Goal: Navigation & Orientation: Find specific page/section

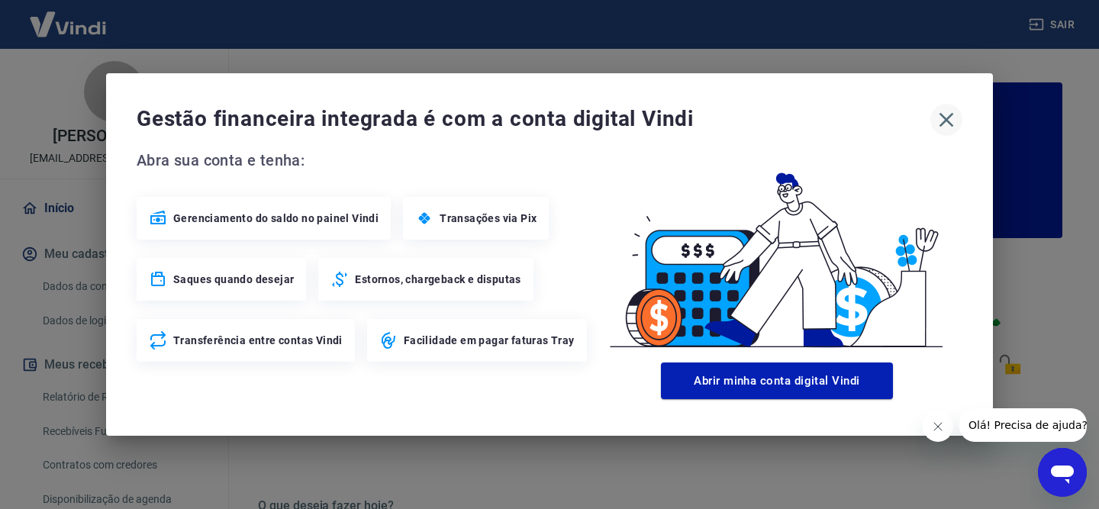
click at [943, 123] on icon "button" at bounding box center [947, 120] width 15 height 15
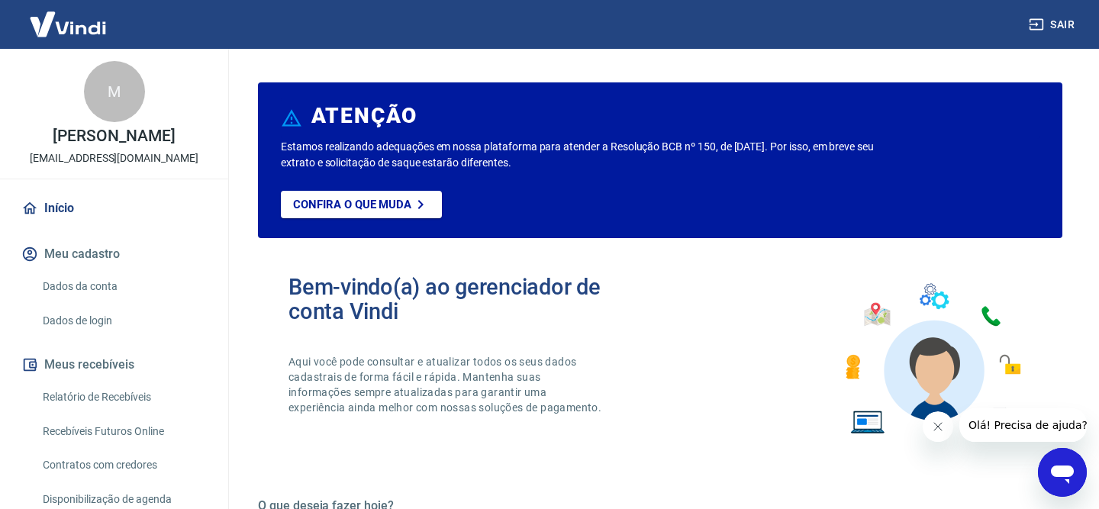
scroll to position [113, 0]
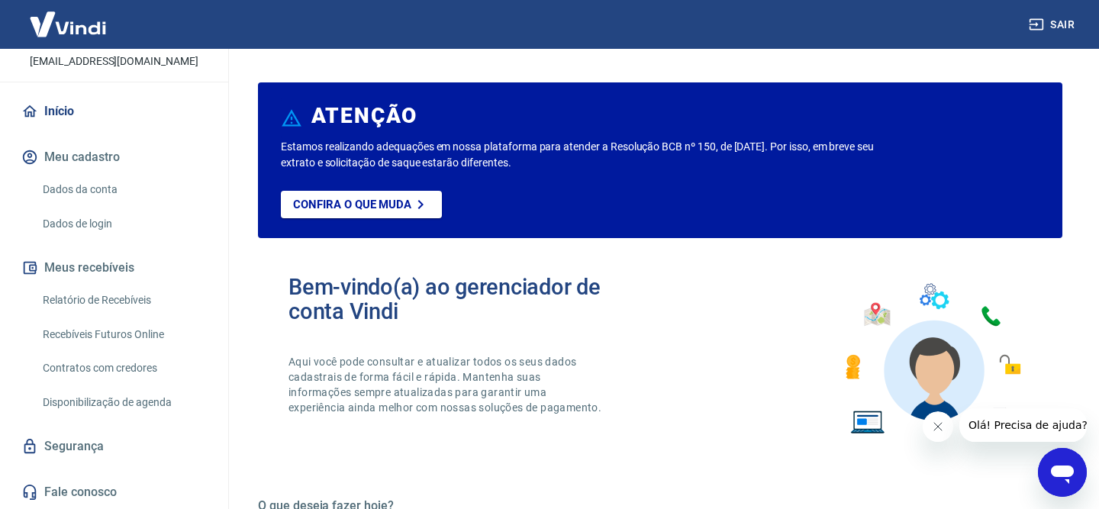
click at [73, 112] on link "Início" at bounding box center [114, 112] width 192 height 34
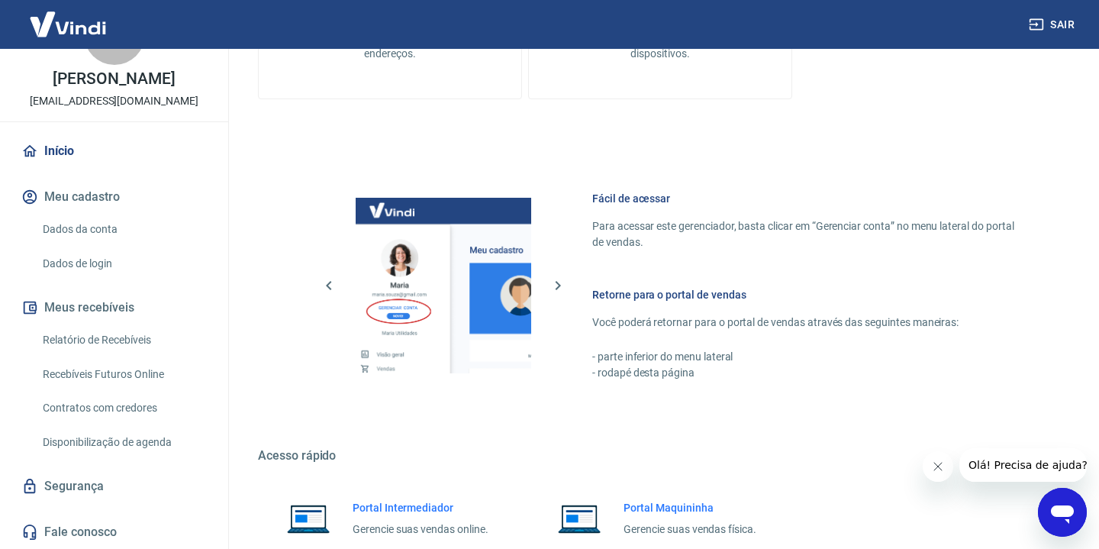
scroll to position [830, 0]
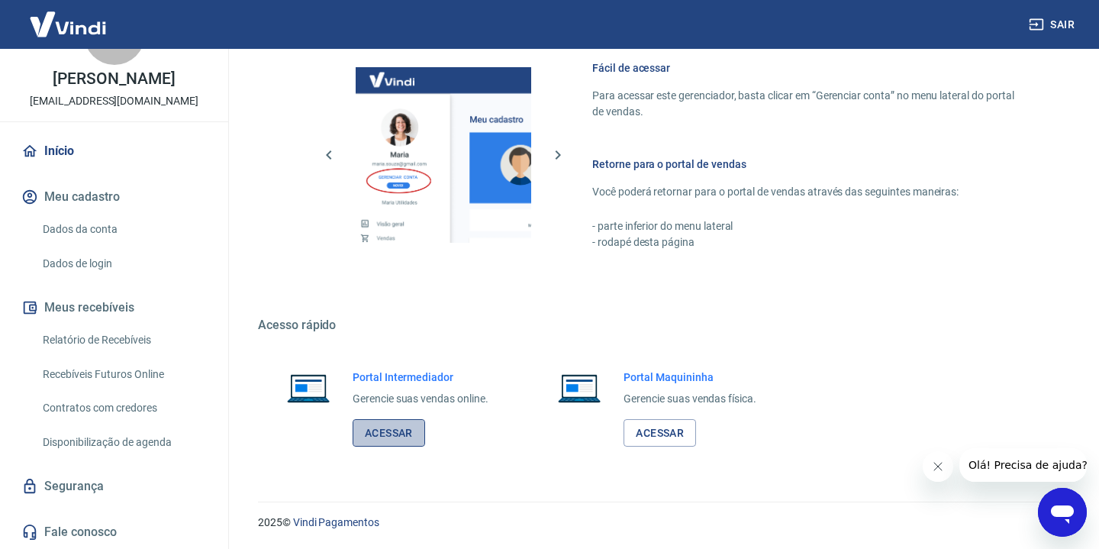
click at [391, 430] on link "Acessar" at bounding box center [389, 433] width 73 height 28
